Goal: Task Accomplishment & Management: Manage account settings

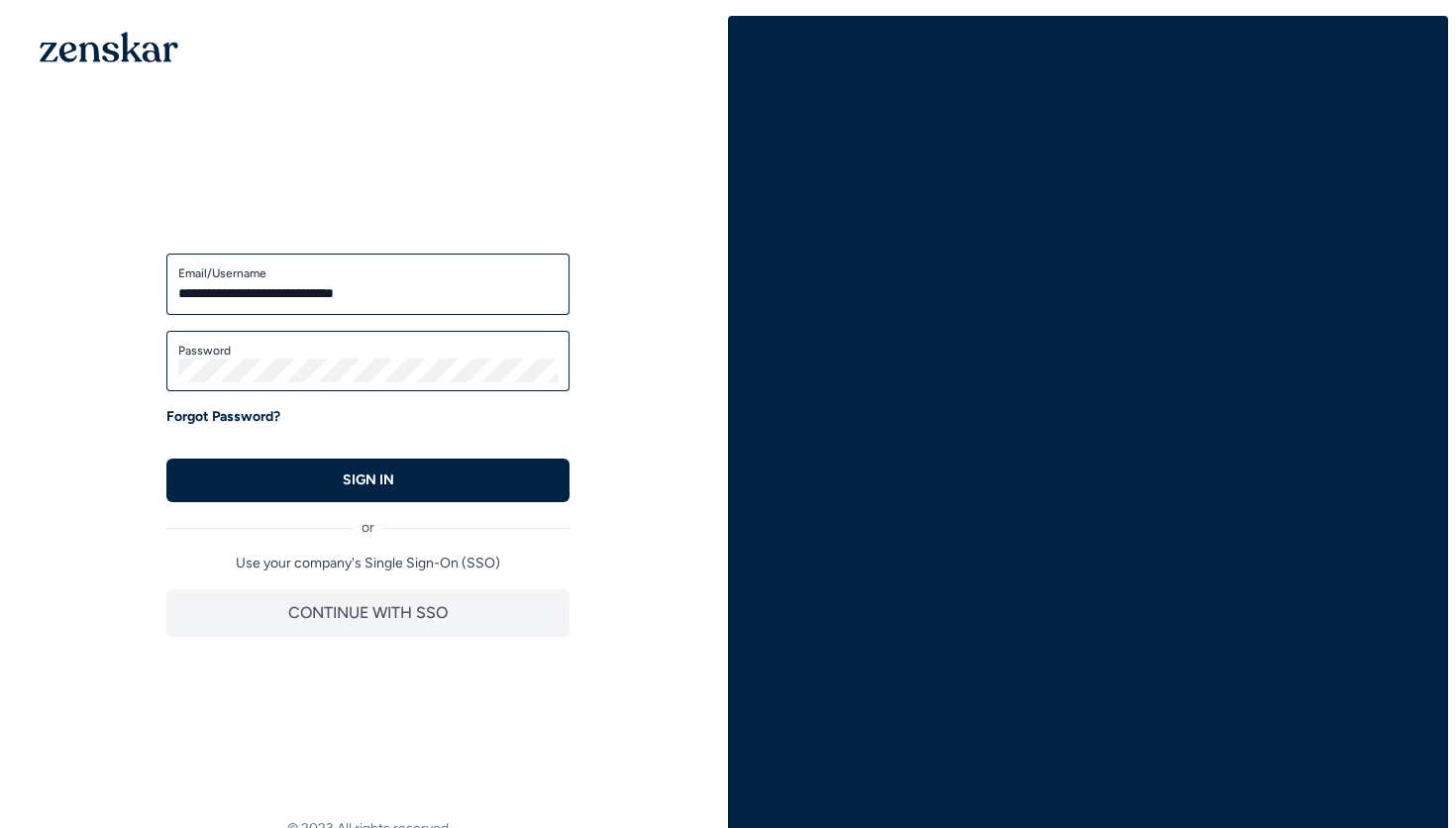
type input "**********"
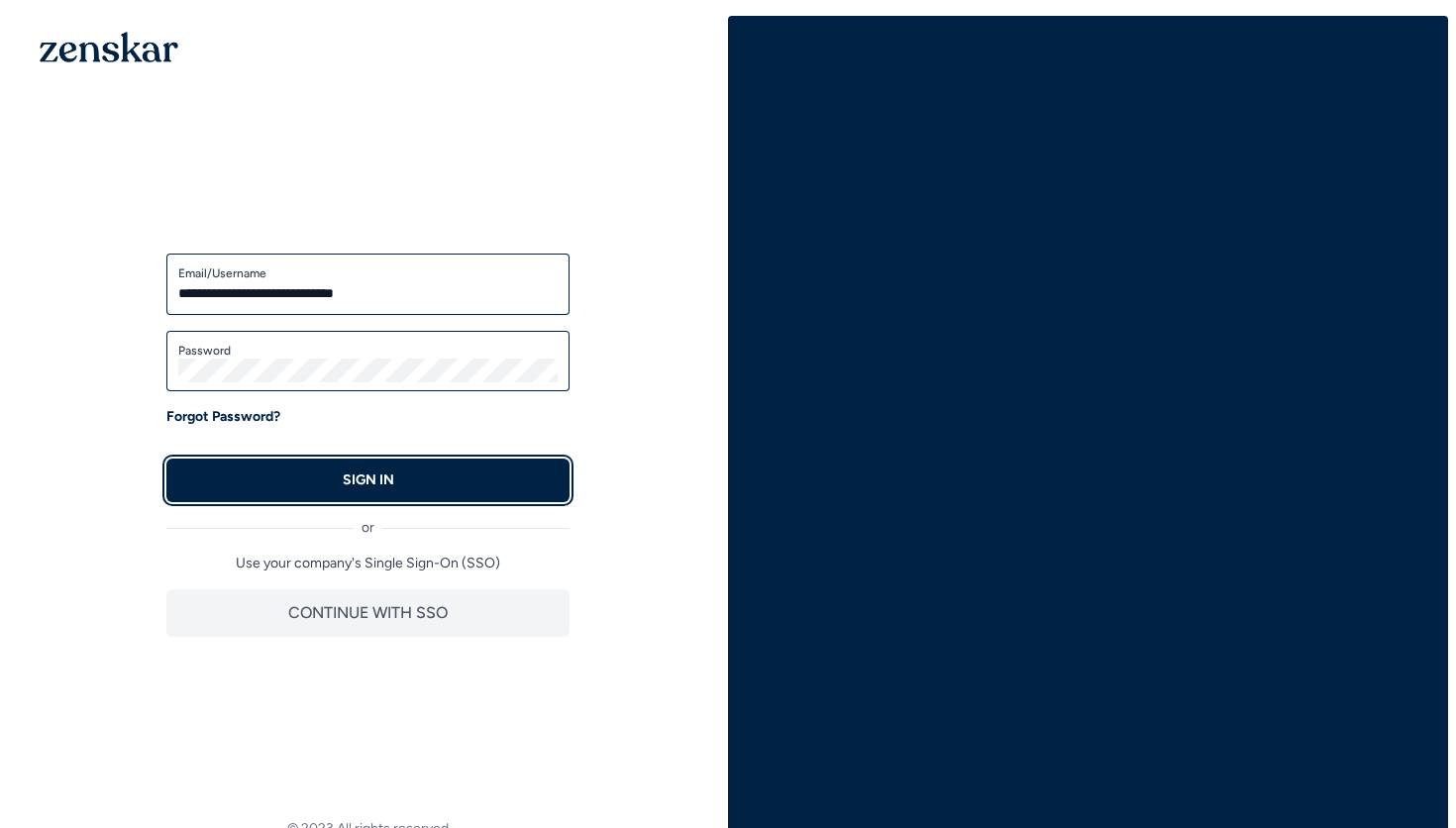
click at [418, 477] on button "SIGN IN" at bounding box center [368, 480] width 403 height 44
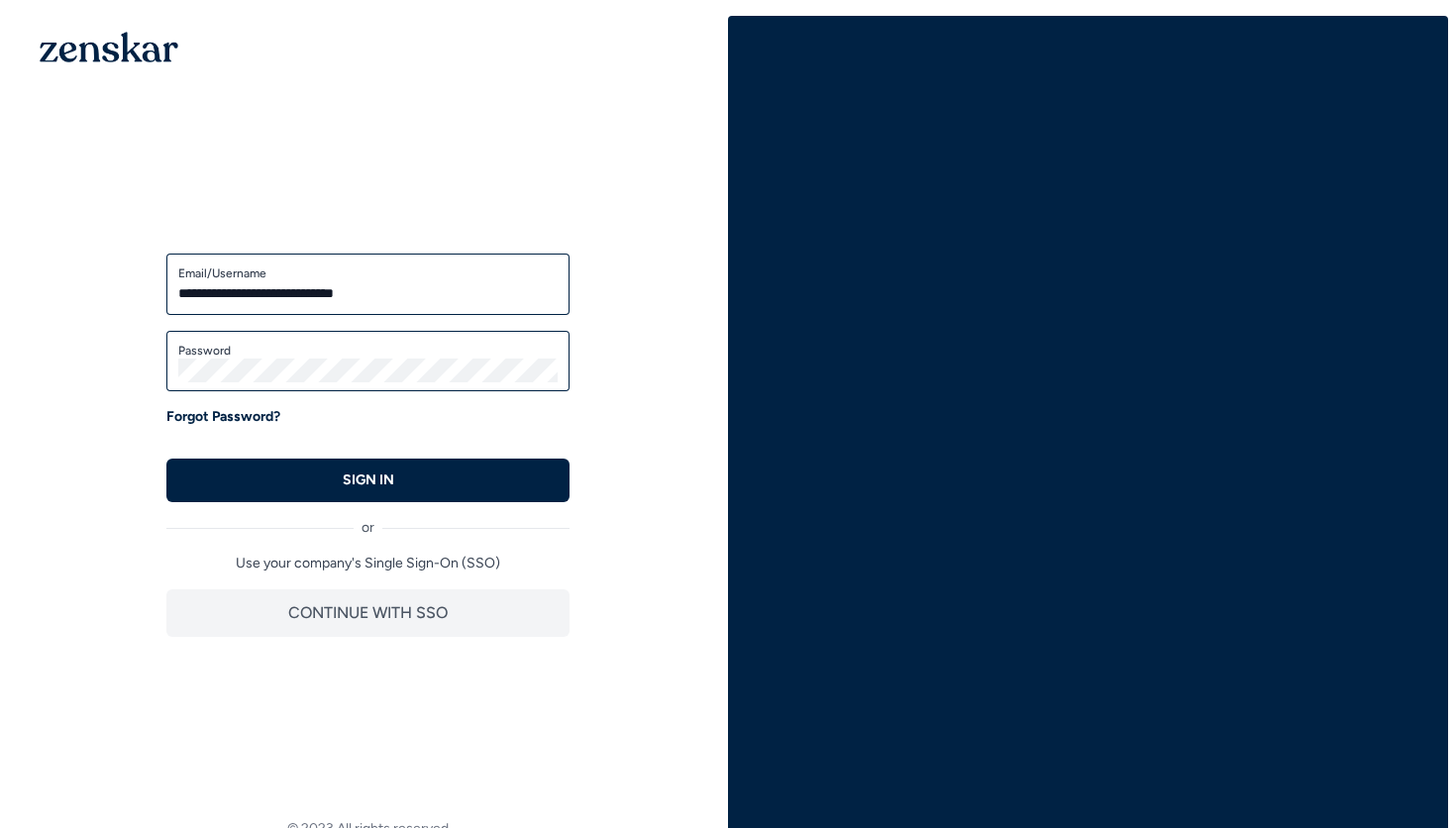
click at [382, 481] on p "SIGN IN" at bounding box center [369, 480] width 52 height 20
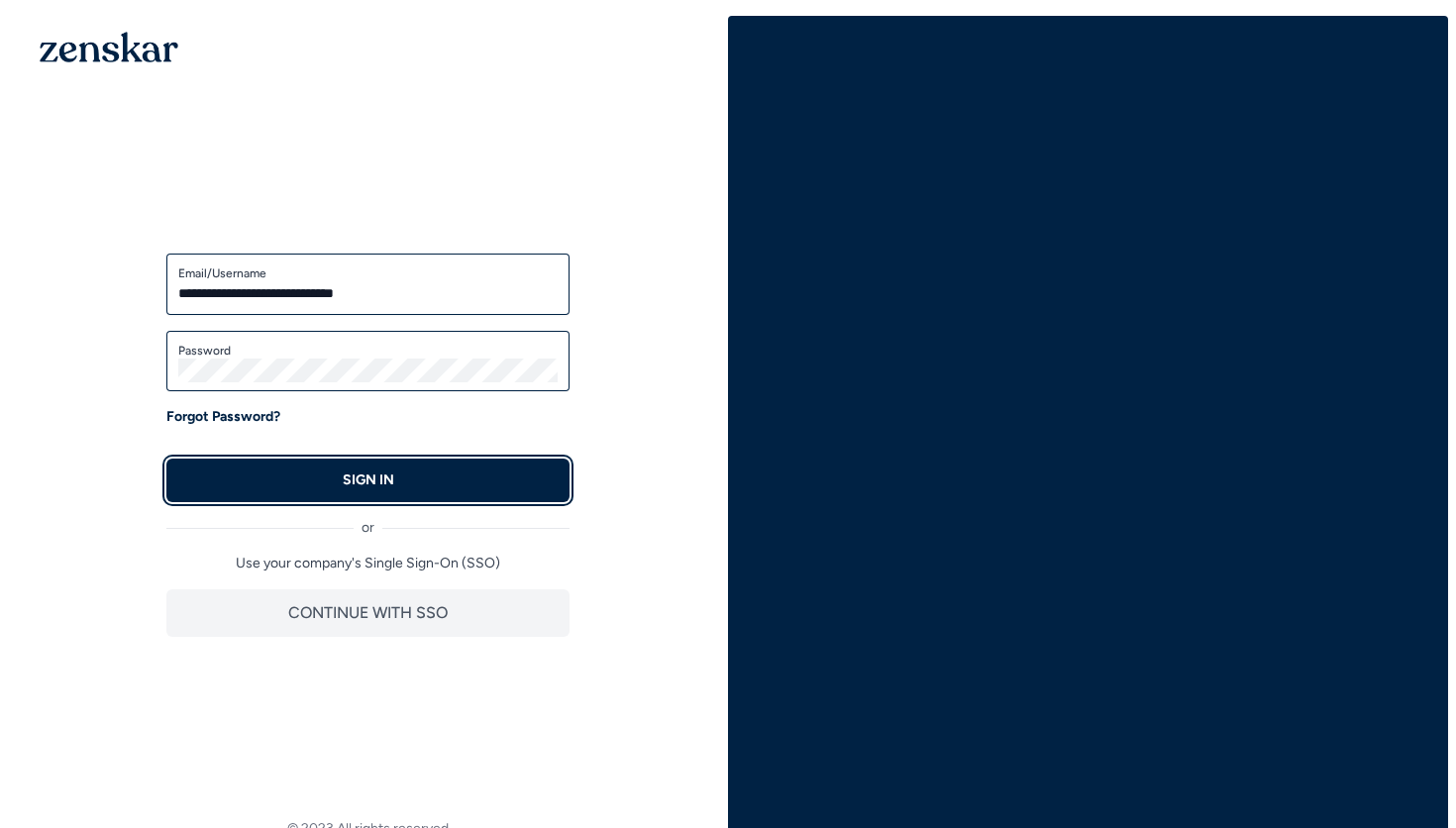
click at [446, 476] on button "SIGN IN" at bounding box center [368, 480] width 403 height 44
